Goal: Task Accomplishment & Management: Manage account settings

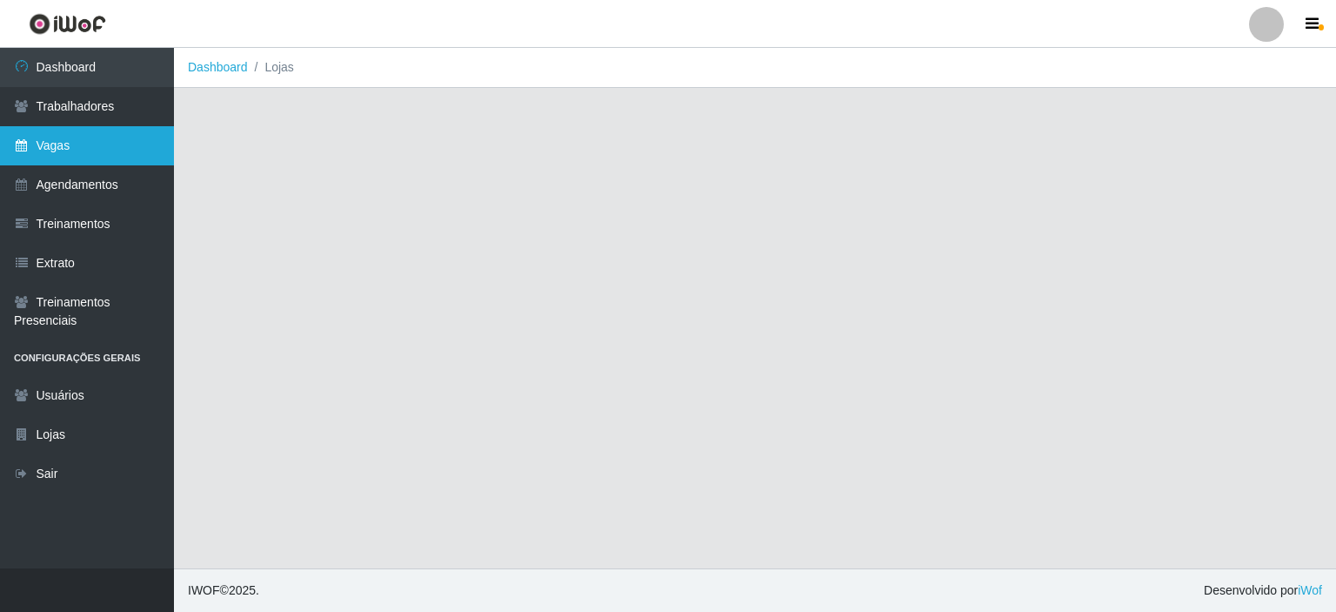
click at [113, 138] on link "Vagas" at bounding box center [87, 145] width 174 height 39
click at [84, 148] on link "Vagas" at bounding box center [87, 145] width 174 height 39
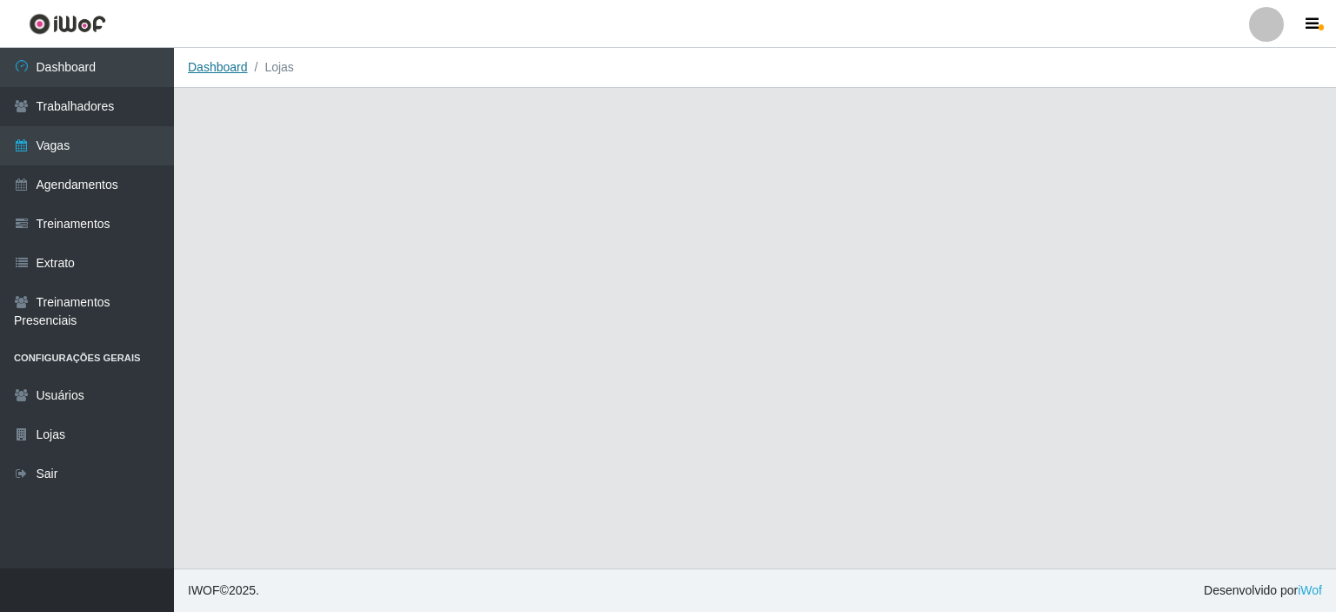
click at [202, 63] on link "Dashboard" at bounding box center [218, 67] width 60 height 14
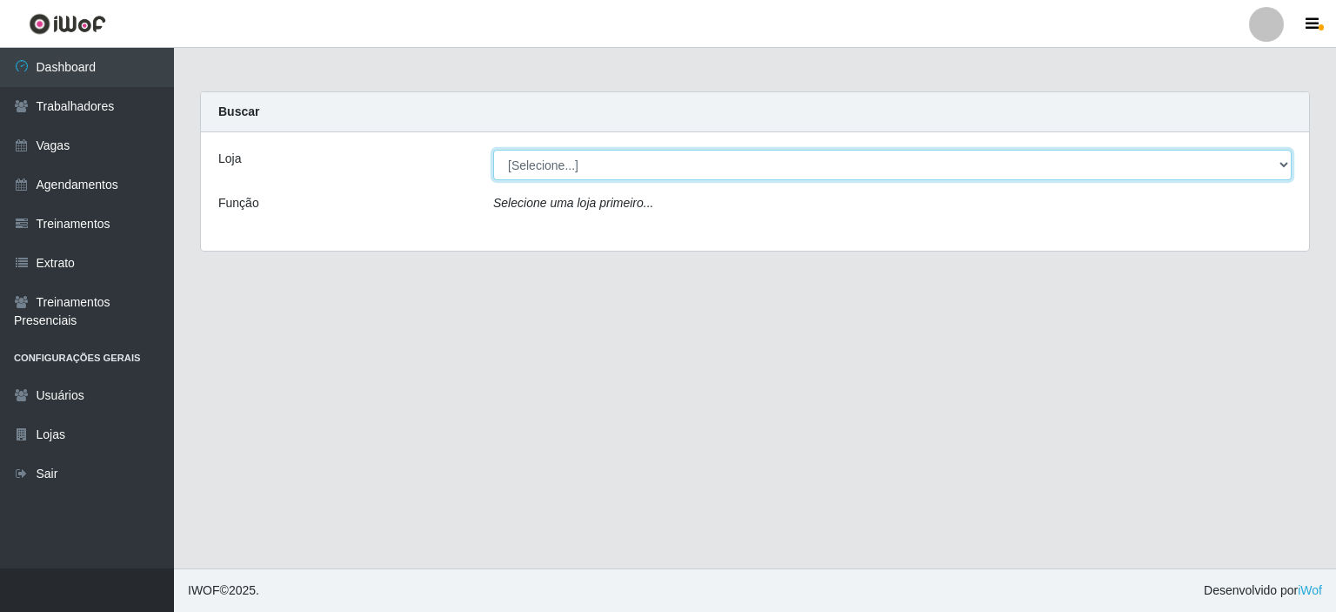
click at [592, 171] on select "[Selecione...] Iskisita Atakado - Centro de Distribuição" at bounding box center [892, 165] width 799 height 30
select select "425"
click at [493, 150] on select "[Selecione...] Iskisita Atakado - Centro de Distribuição" at bounding box center [892, 165] width 799 height 30
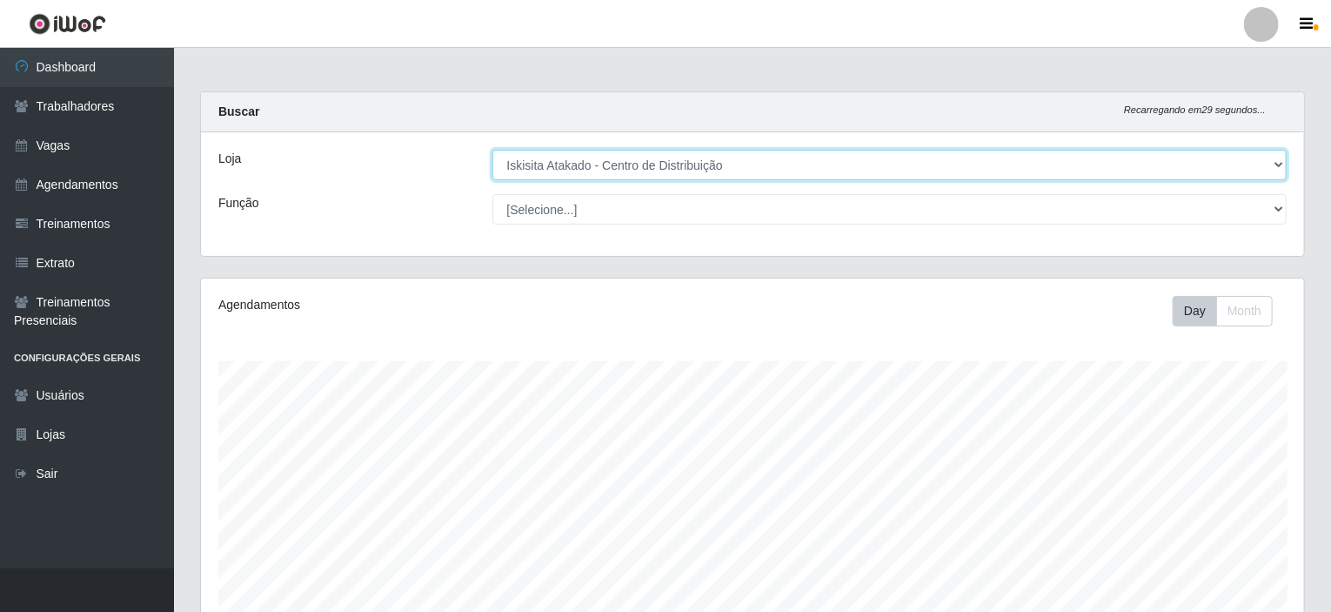
scroll to position [361, 1103]
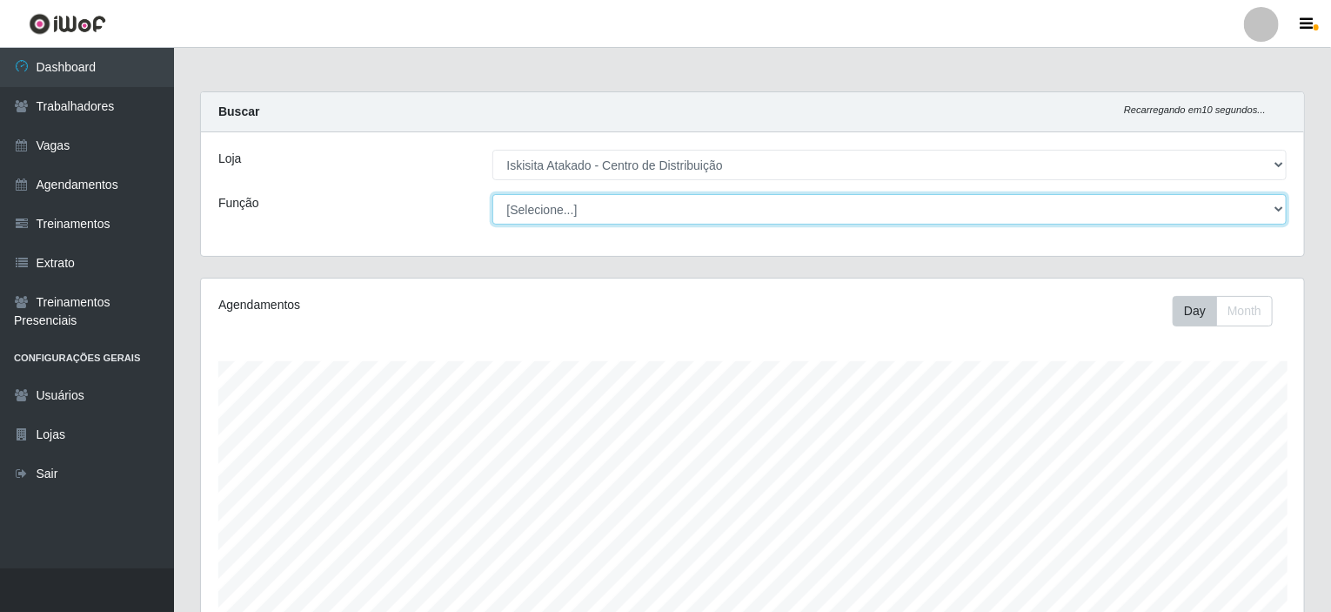
click at [546, 212] on select "[Selecione...] Auxiliar de Estoque Auxiliar de Estoque + Auxiliar de Estoque ++…" at bounding box center [889, 209] width 795 height 30
select select "75"
click at [492, 194] on select "[Selecione...] Auxiliar de Estoque Auxiliar de Estoque + Auxiliar de Estoque ++…" at bounding box center [889, 209] width 795 height 30
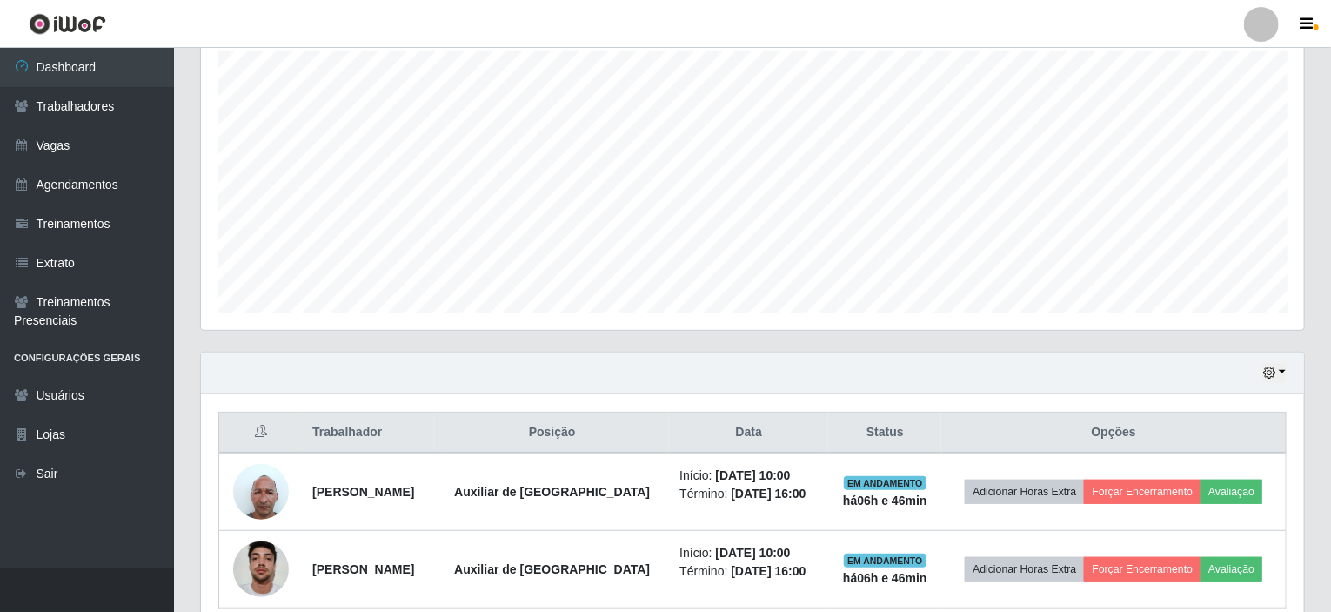
scroll to position [385, 0]
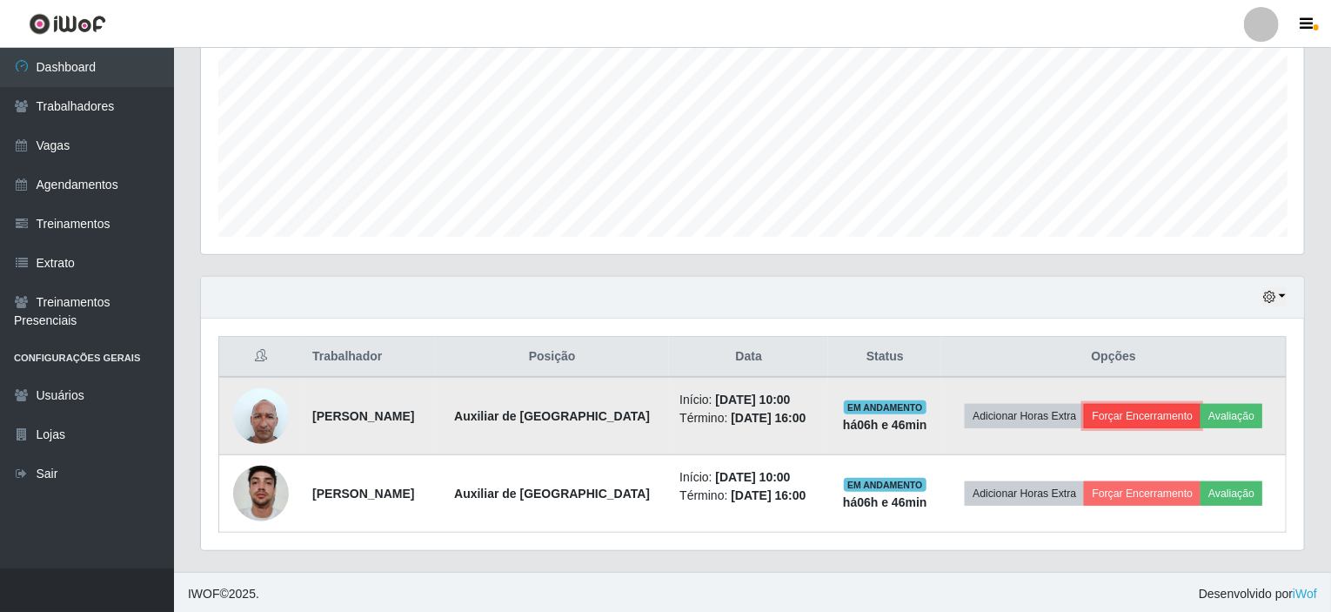
click at [1186, 417] on button "Forçar Encerramento" at bounding box center [1142, 416] width 117 height 24
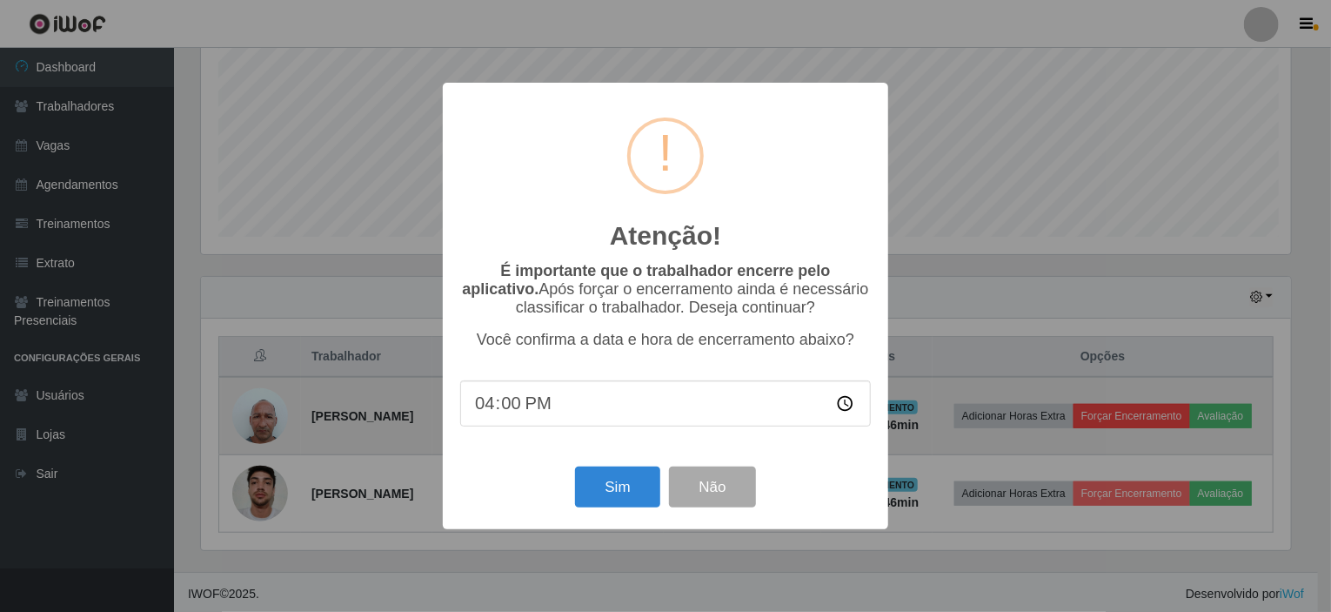
scroll to position [361, 1096]
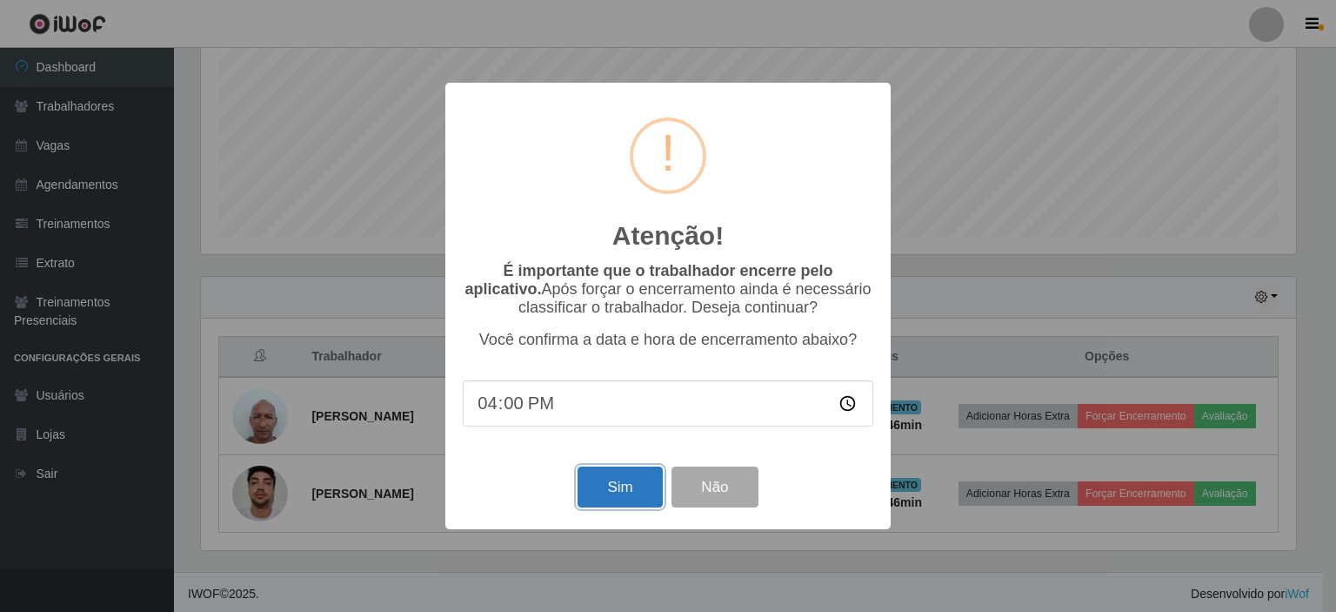
click at [603, 486] on button "Sim" at bounding box center [620, 486] width 84 height 41
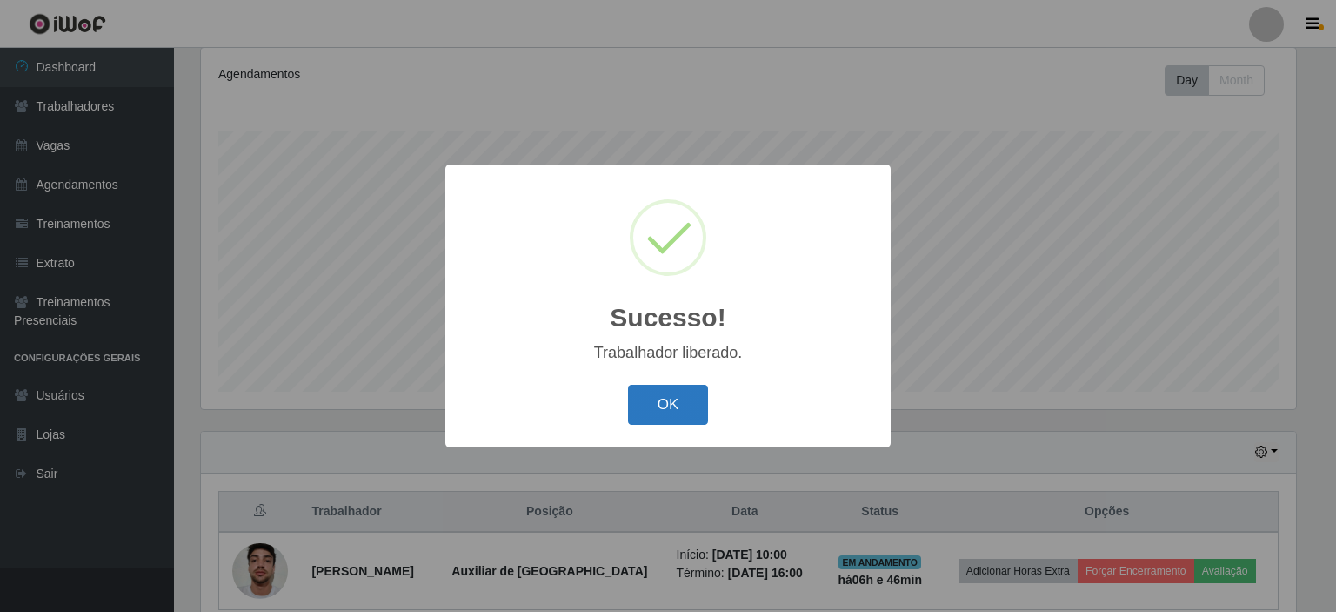
click at [663, 413] on button "OK" at bounding box center [668, 405] width 81 height 41
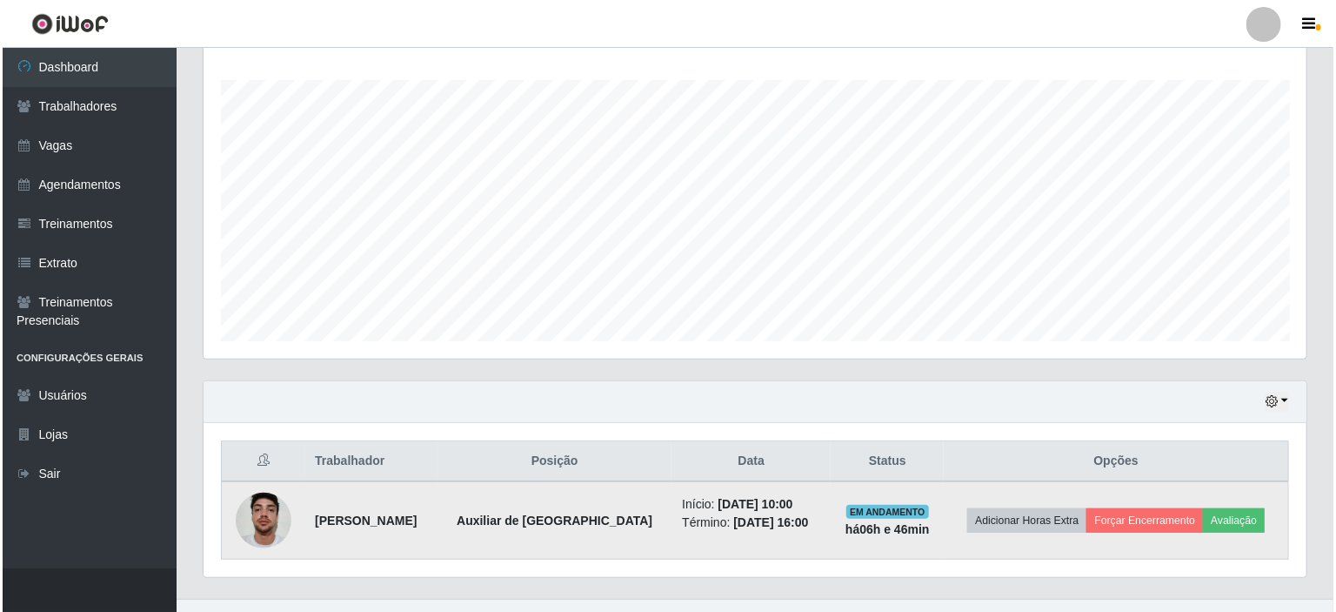
scroll to position [308, 0]
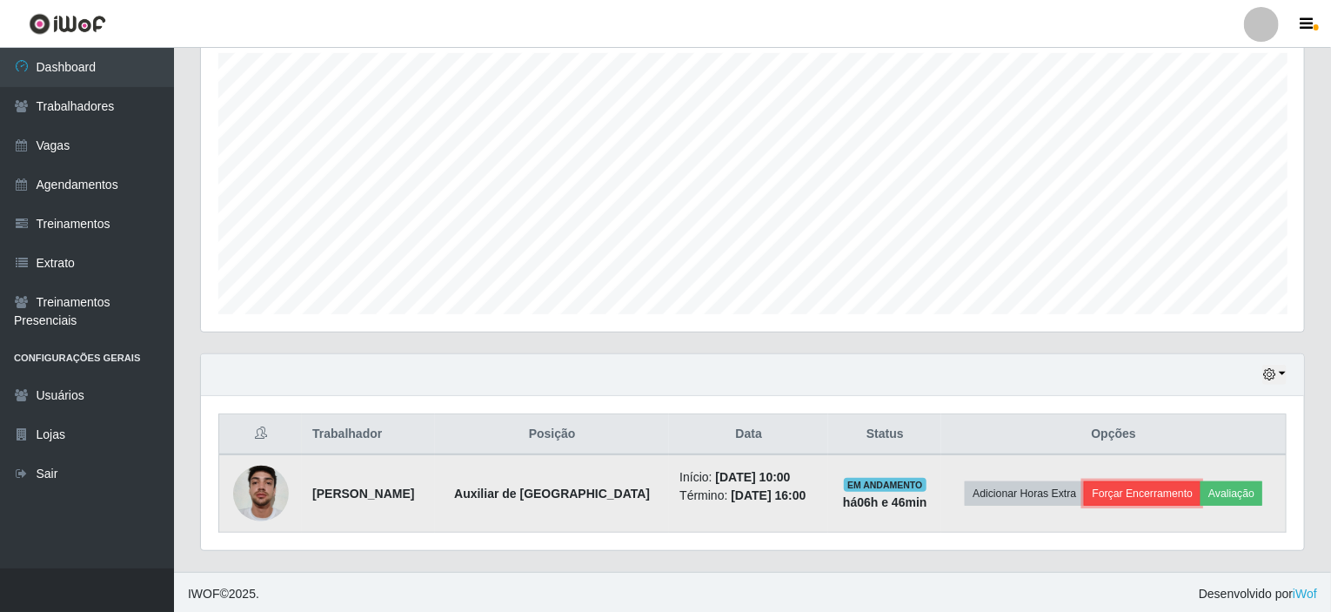
click at [1141, 502] on button "Forçar Encerramento" at bounding box center [1142, 493] width 117 height 24
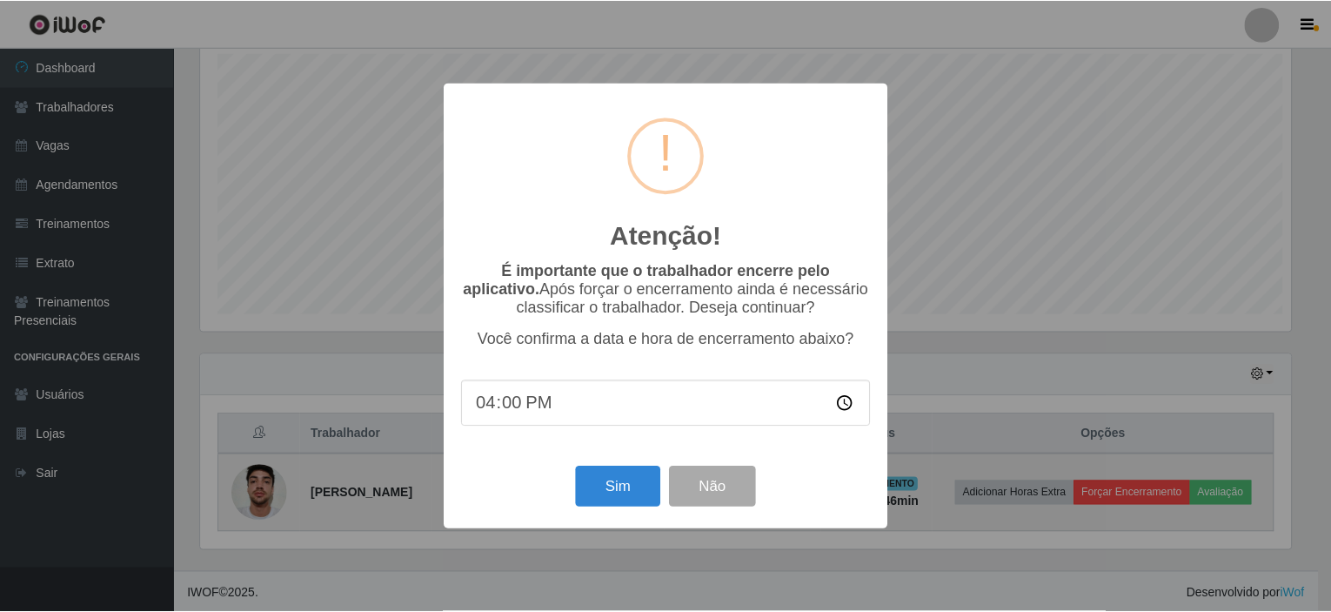
scroll to position [361, 1096]
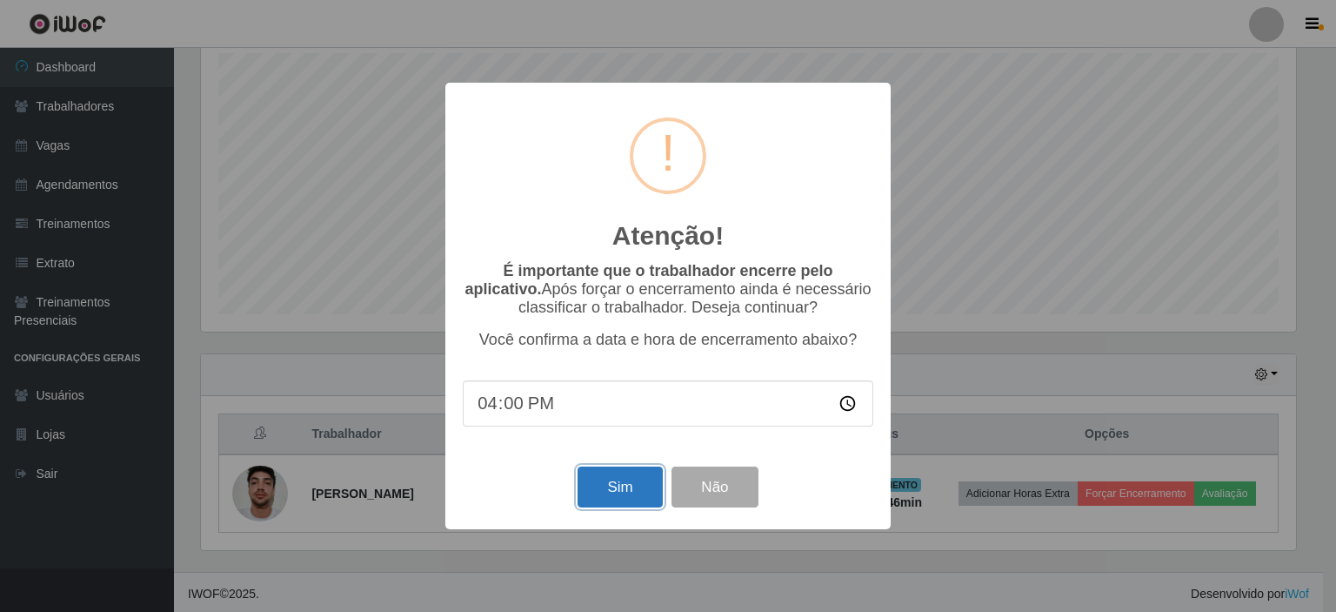
click at [618, 501] on button "Sim" at bounding box center [620, 486] width 84 height 41
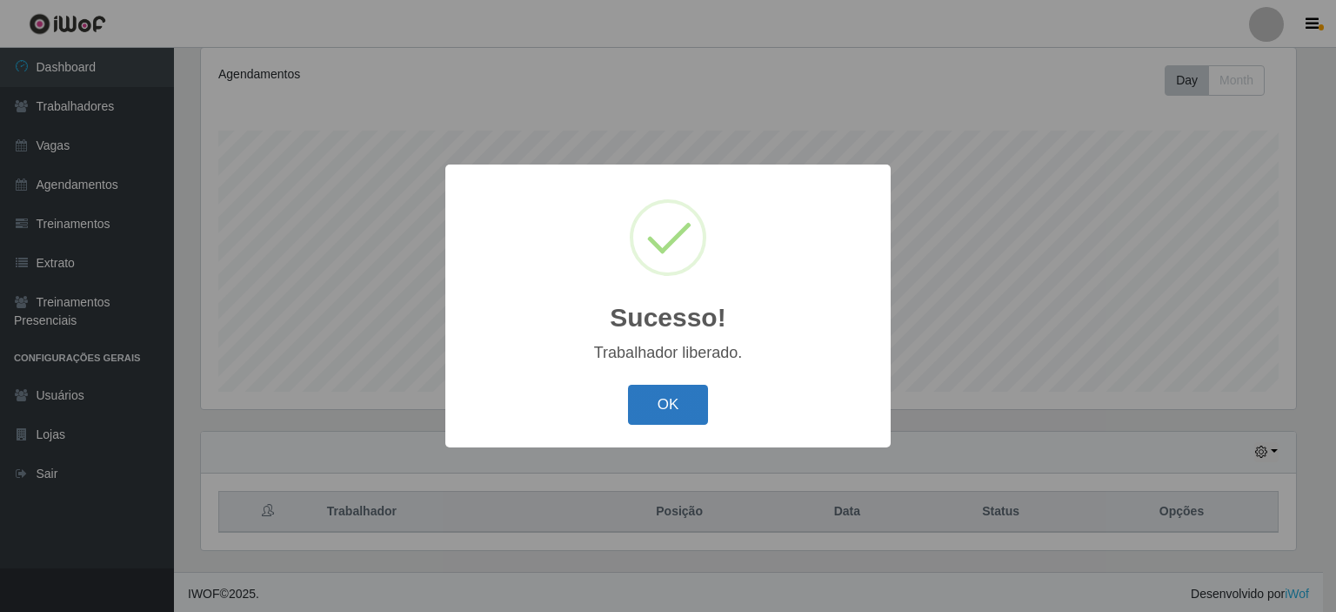
click at [672, 417] on button "OK" at bounding box center [668, 405] width 81 height 41
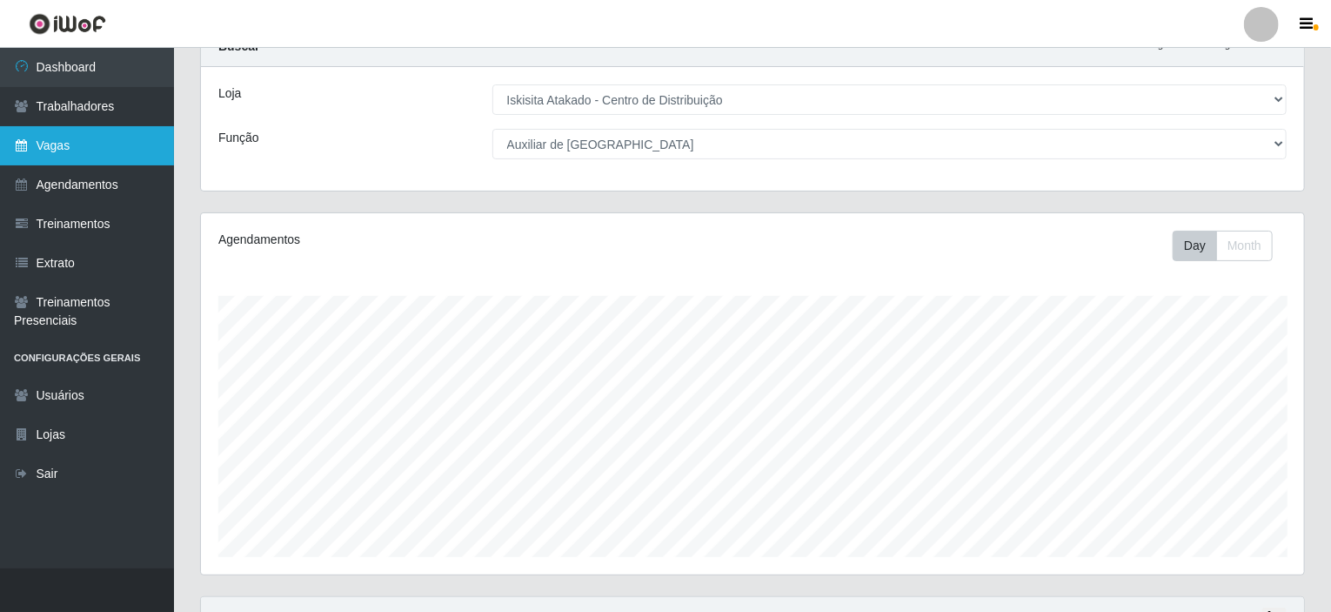
scroll to position [0, 0]
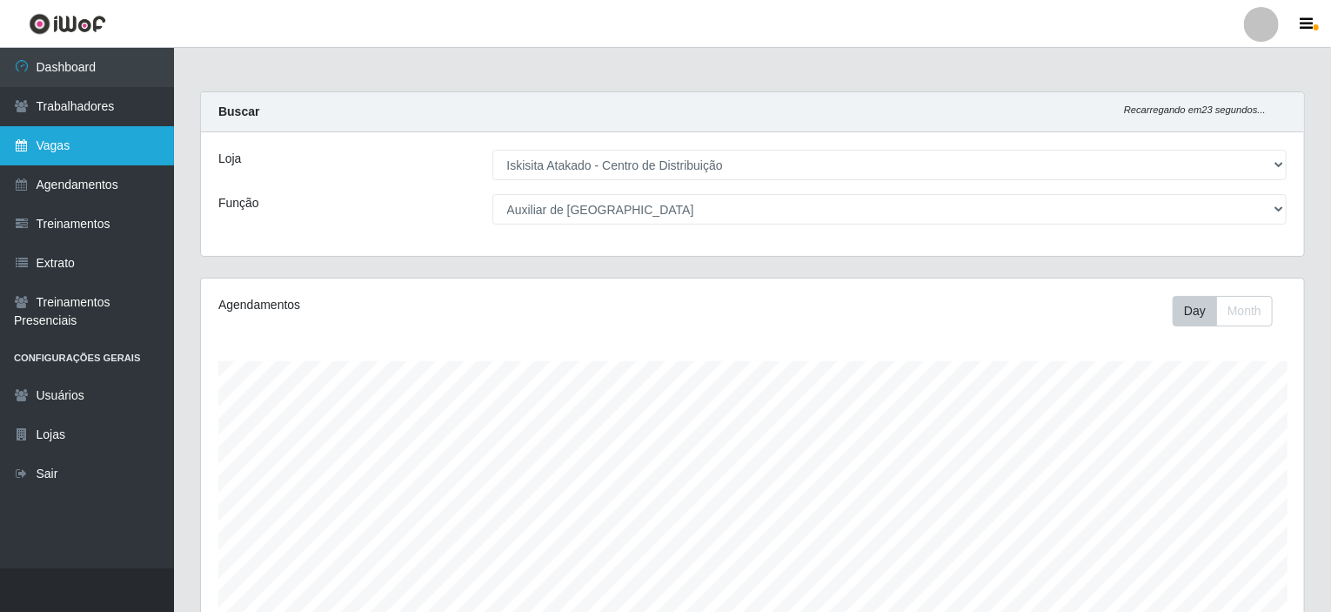
click at [66, 141] on link "Vagas" at bounding box center [87, 145] width 174 height 39
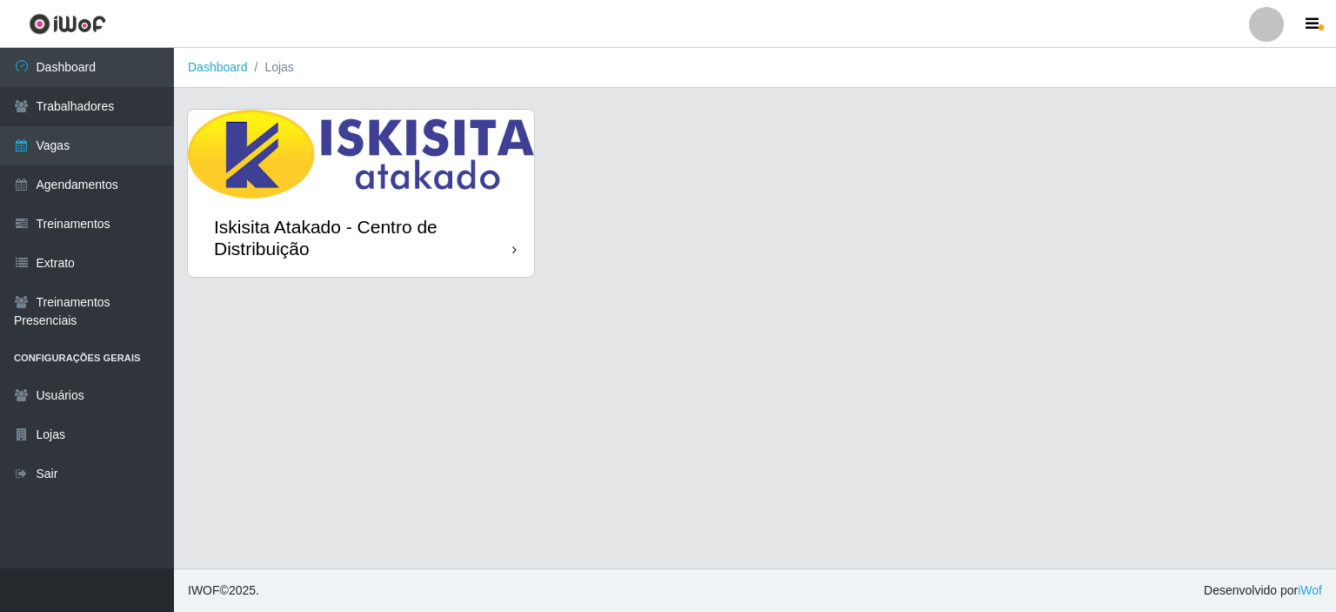
click at [342, 198] on div "Iskisita Atakado - Centro de Distribuição" at bounding box center [361, 237] width 346 height 78
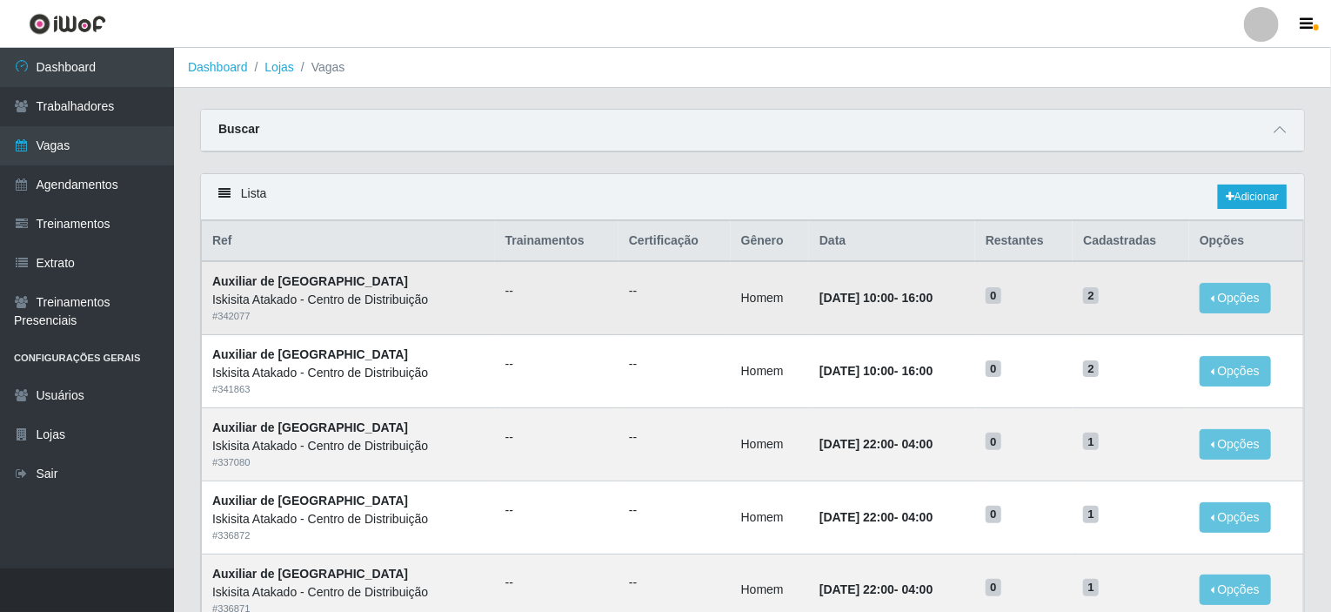
click at [281, 274] on strong "Auxiliar de [GEOGRAPHIC_DATA]" at bounding box center [310, 281] width 196 height 14
click at [73, 76] on link "Dashboard" at bounding box center [87, 67] width 174 height 39
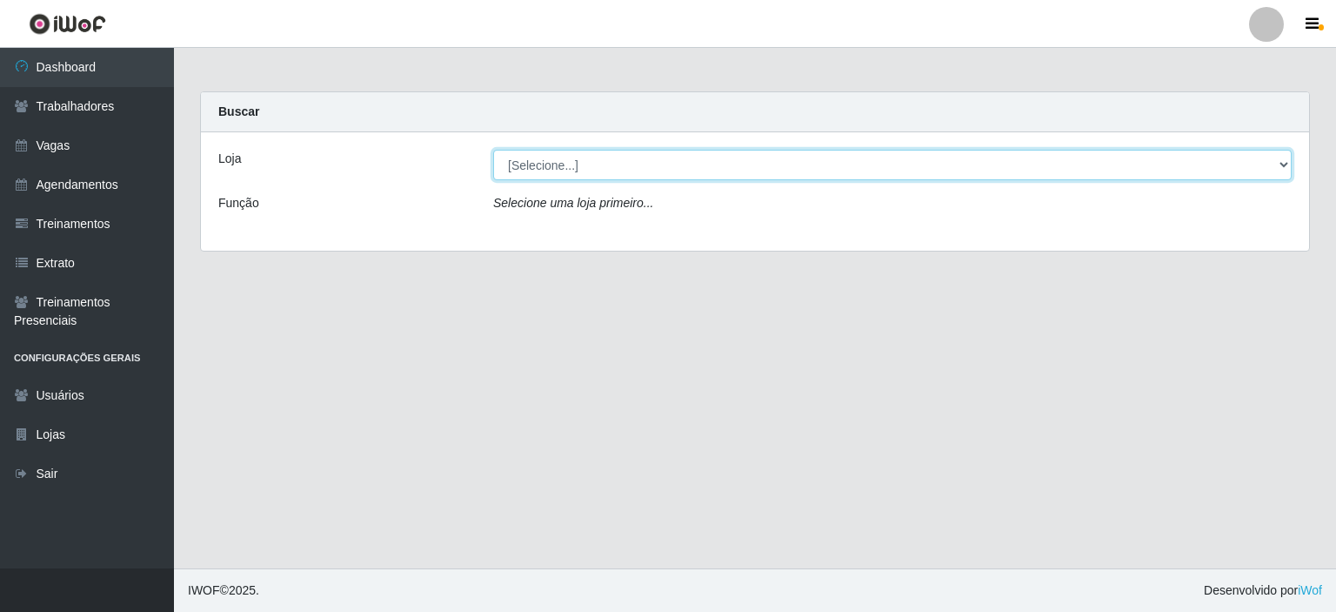
click at [546, 176] on select "[Selecione...] Iskisita Atakado - Centro de Distribuição" at bounding box center [892, 165] width 799 height 30
select select "425"
click at [493, 150] on select "[Selecione...] Iskisita Atakado - Centro de Distribuição" at bounding box center [892, 165] width 799 height 30
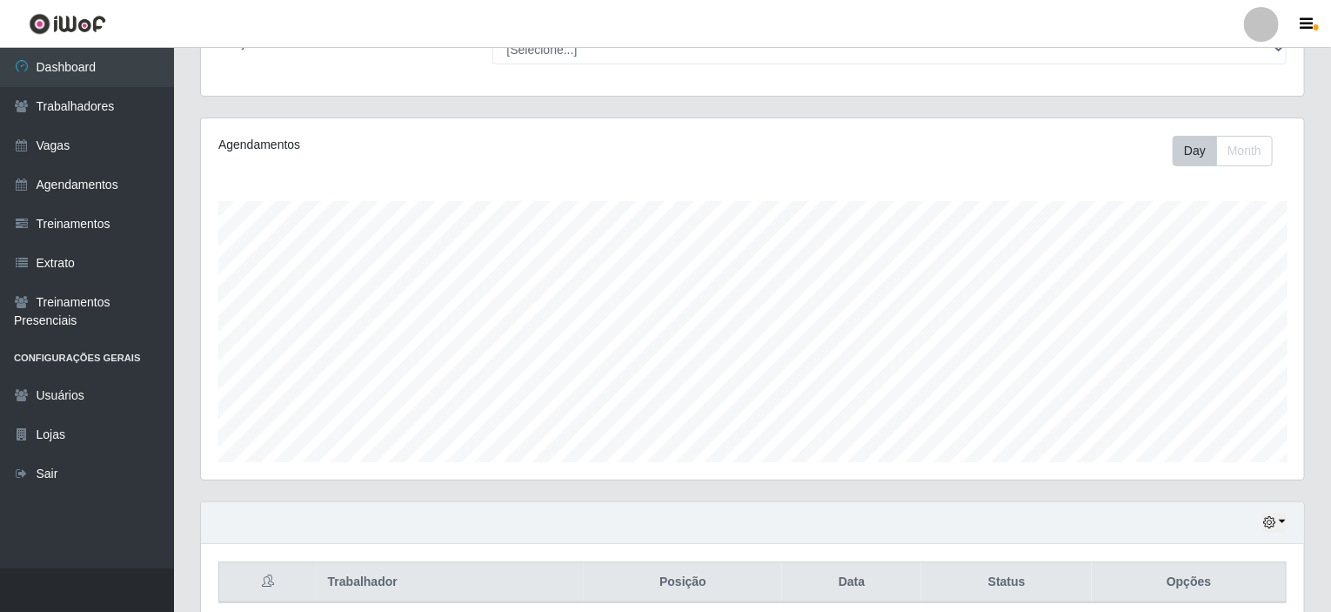
scroll to position [231, 0]
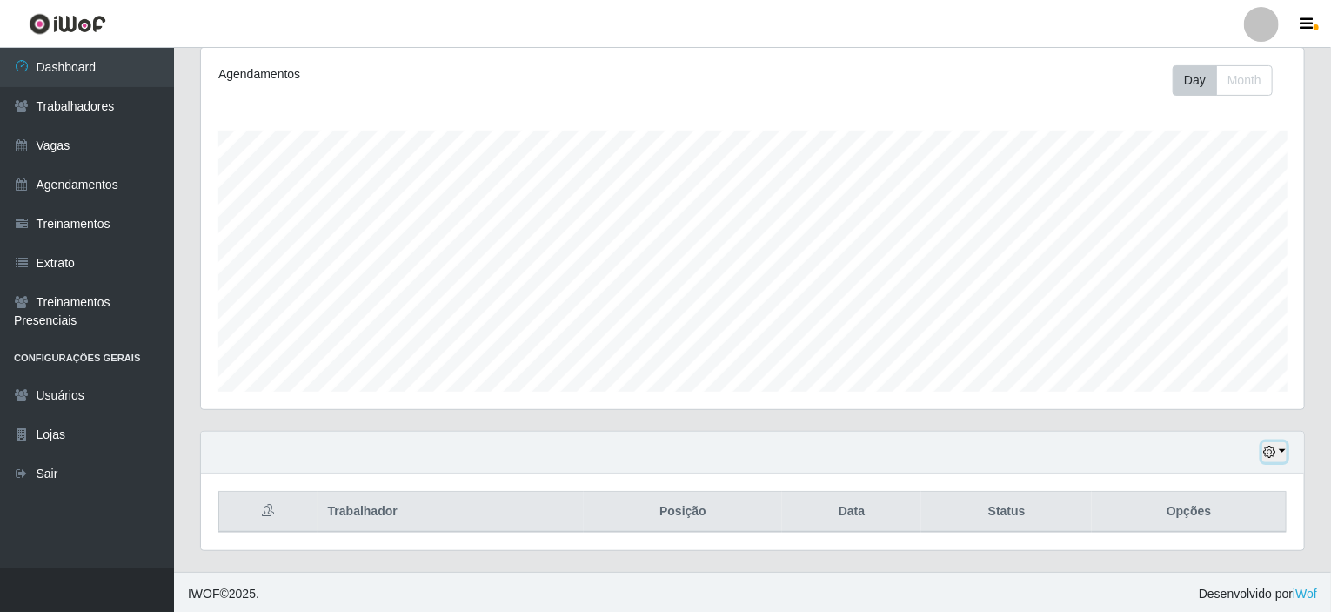
click at [1274, 449] on icon "button" at bounding box center [1269, 451] width 12 height 12
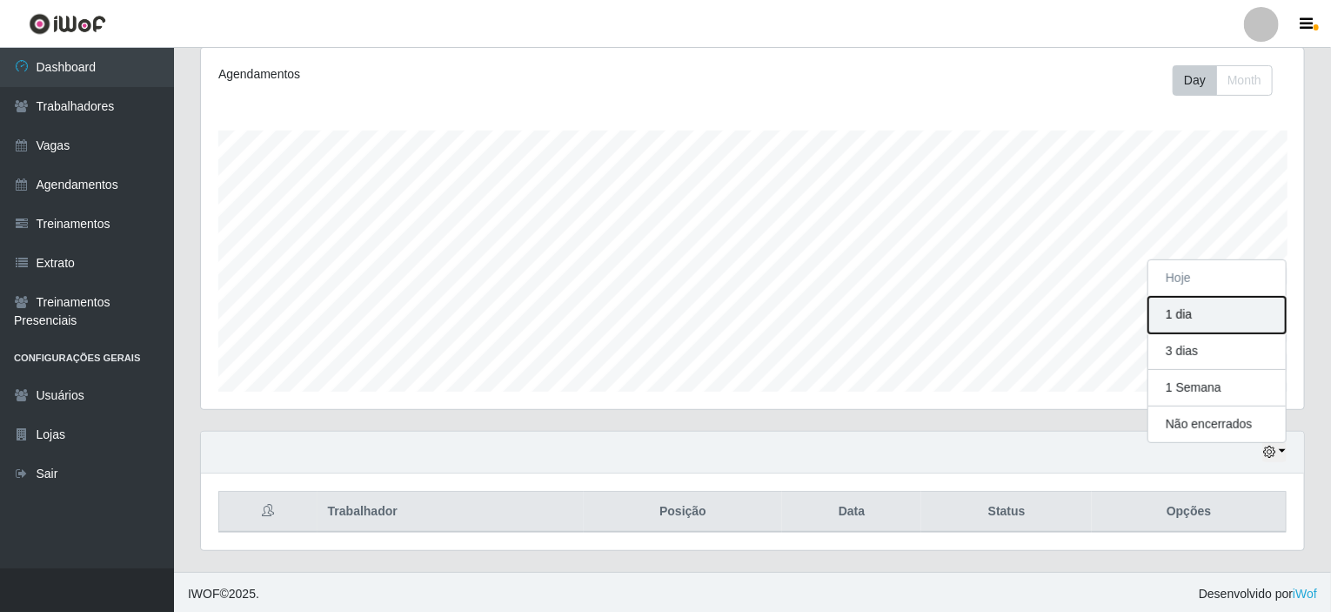
click at [1190, 323] on button "1 dia" at bounding box center [1216, 315] width 137 height 37
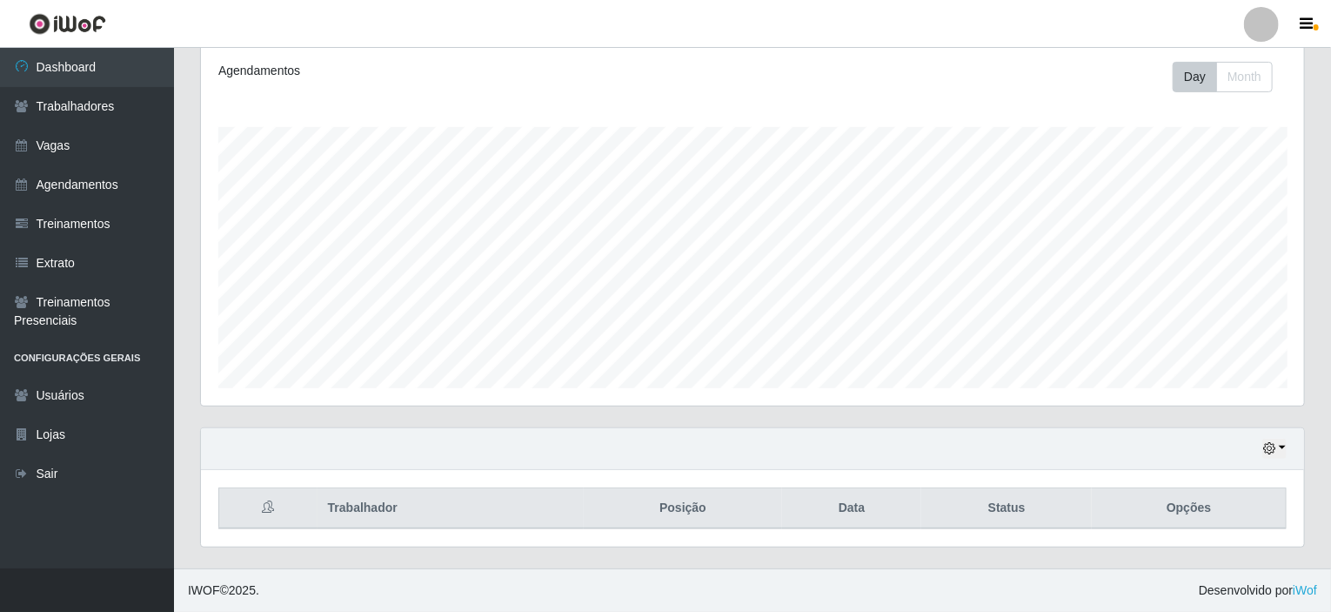
scroll to position [231, 0]
click at [851, 585] on footer "IWOF © 2025 . Desenvolvido por iWof" at bounding box center [752, 593] width 1157 height 43
click at [1271, 445] on icon "button" at bounding box center [1269, 451] width 12 height 12
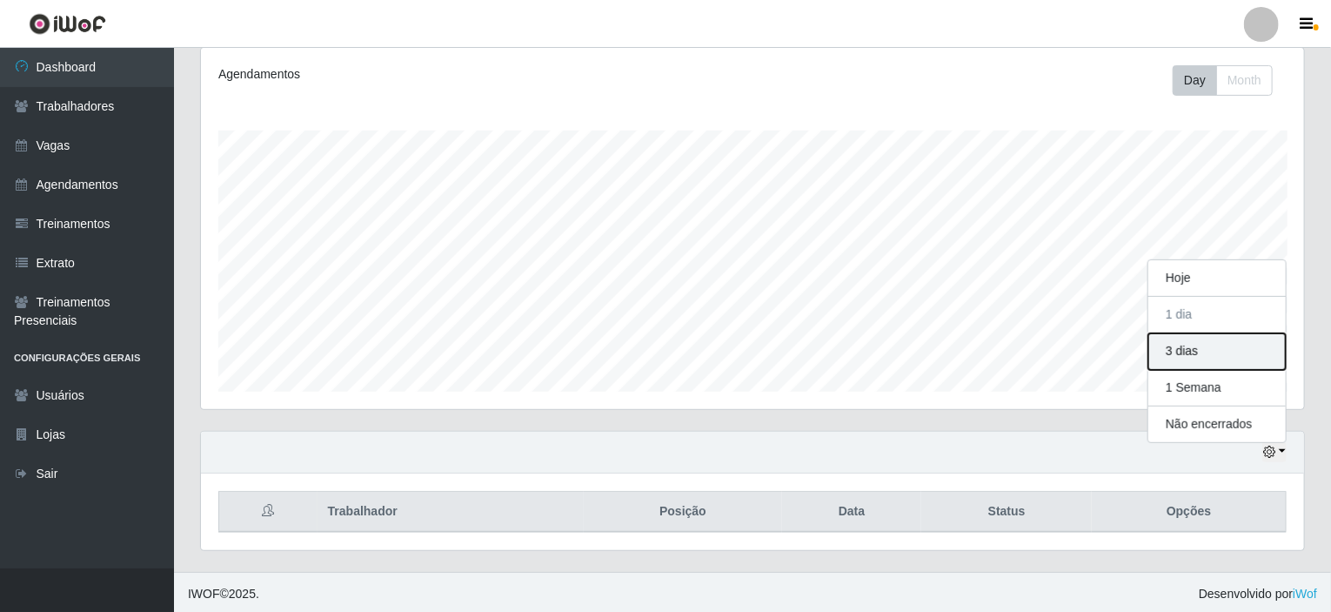
click at [1194, 358] on button "3 dias" at bounding box center [1216, 351] width 137 height 37
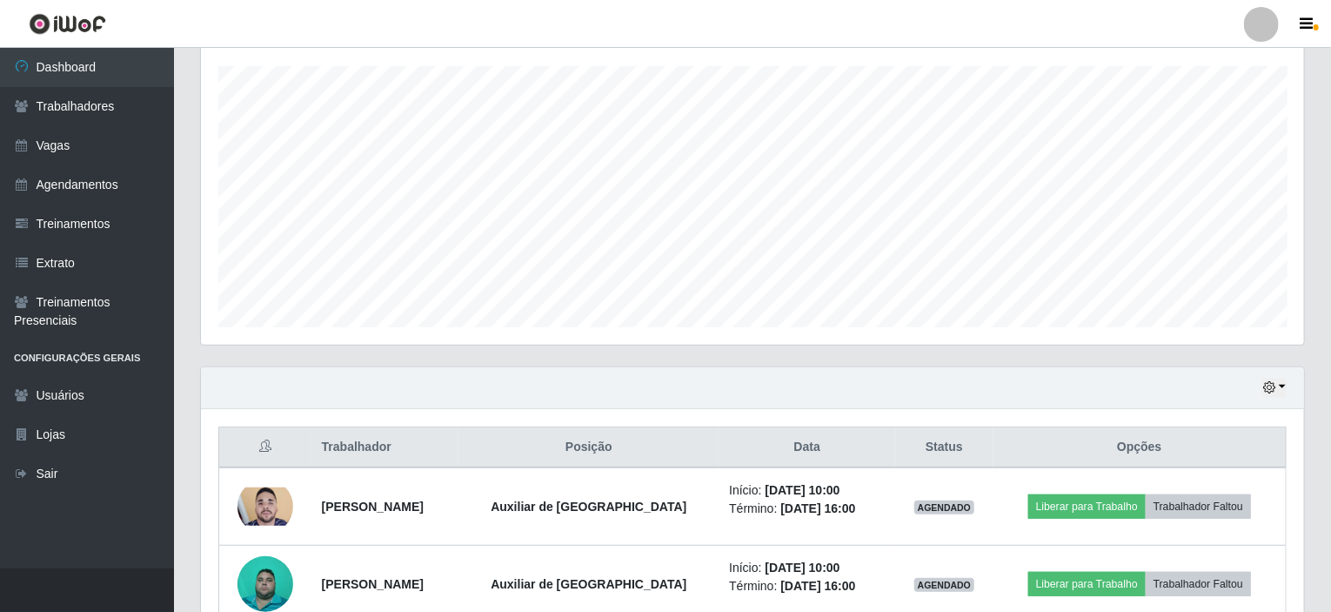
scroll to position [385, 0]
